Goal: Information Seeking & Learning: Learn about a topic

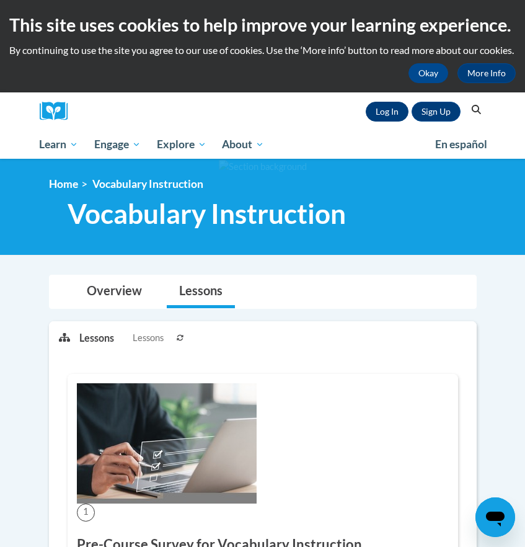
click at [391, 121] on link "Log In" at bounding box center [387, 112] width 43 height 20
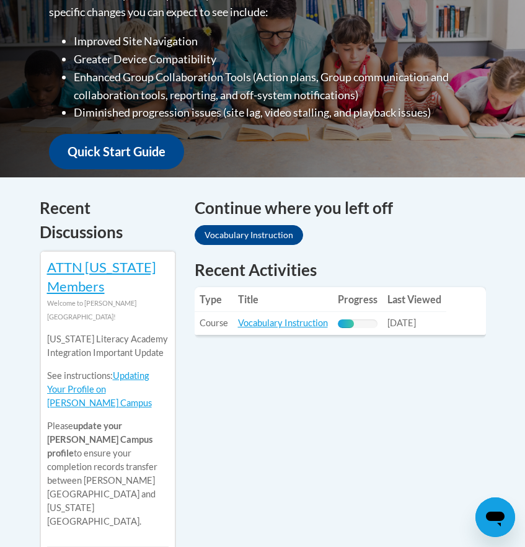
scroll to position [387, 0]
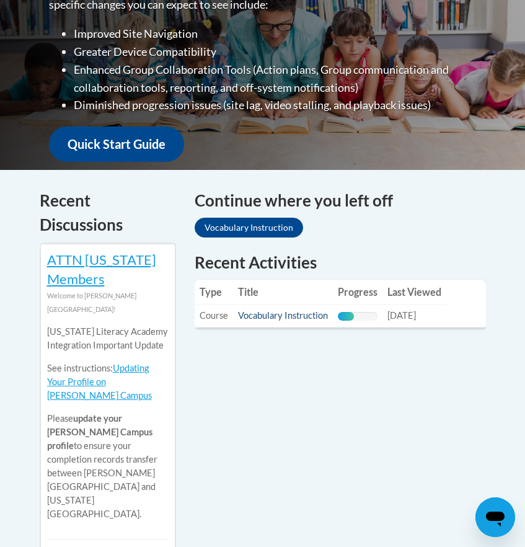
click at [276, 320] on link "Vocabulary Instruction" at bounding box center [283, 315] width 90 height 11
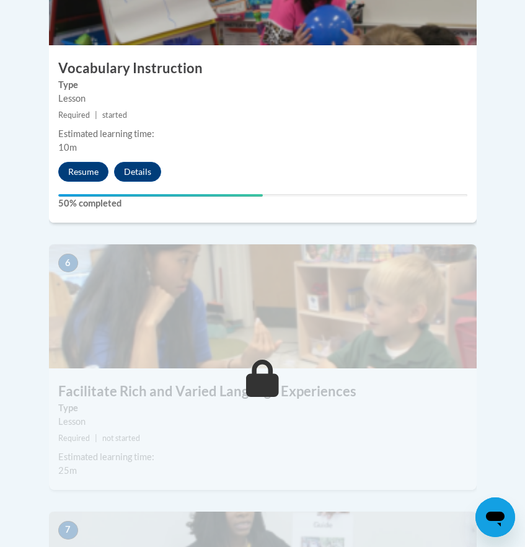
scroll to position [1790, 0]
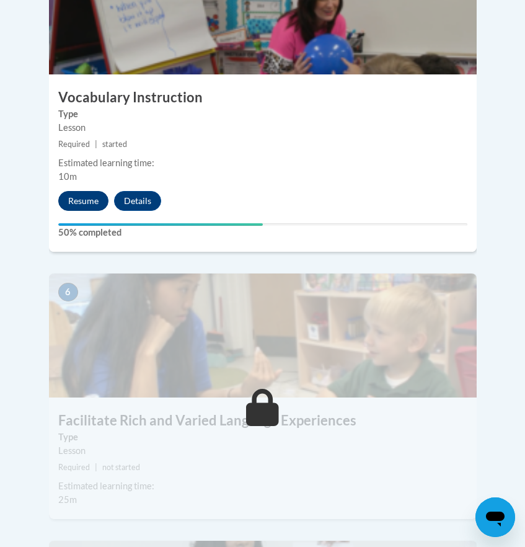
click at [94, 191] on button "Resume" at bounding box center [83, 201] width 50 height 20
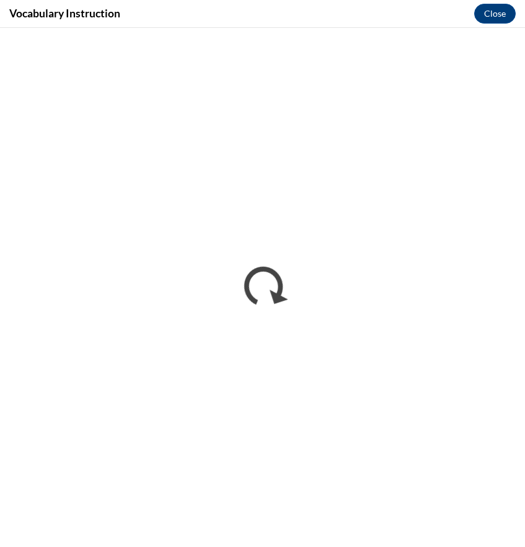
scroll to position [0, 0]
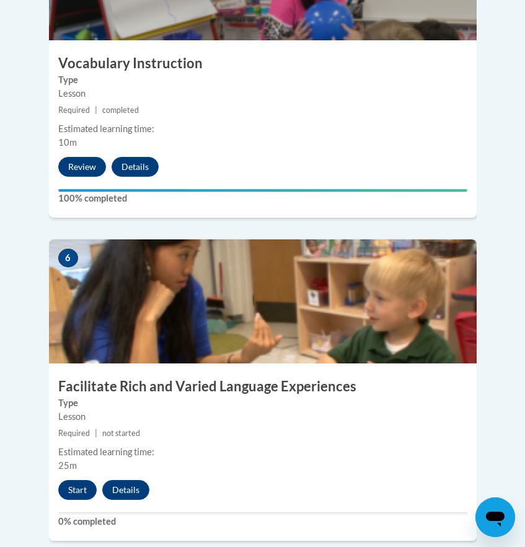
scroll to position [1829, 0]
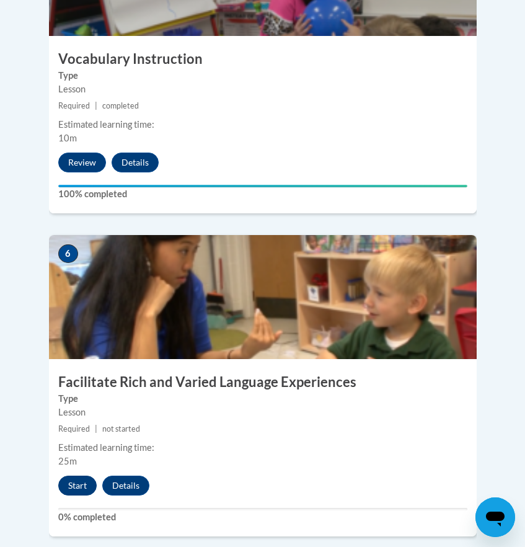
click at [84, 475] on button "Start" at bounding box center [77, 485] width 38 height 20
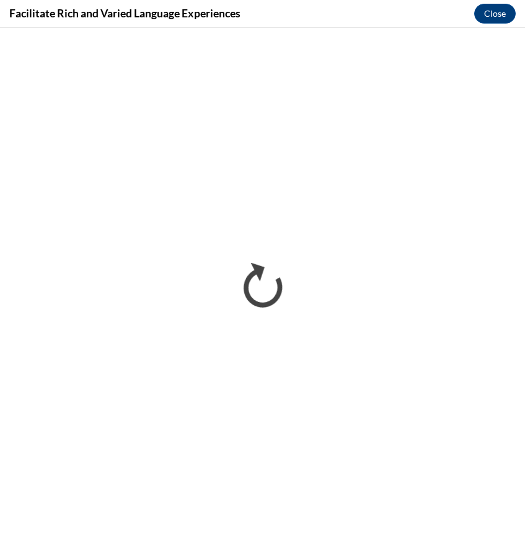
scroll to position [0, 0]
